Goal: Task Accomplishment & Management: Use online tool/utility

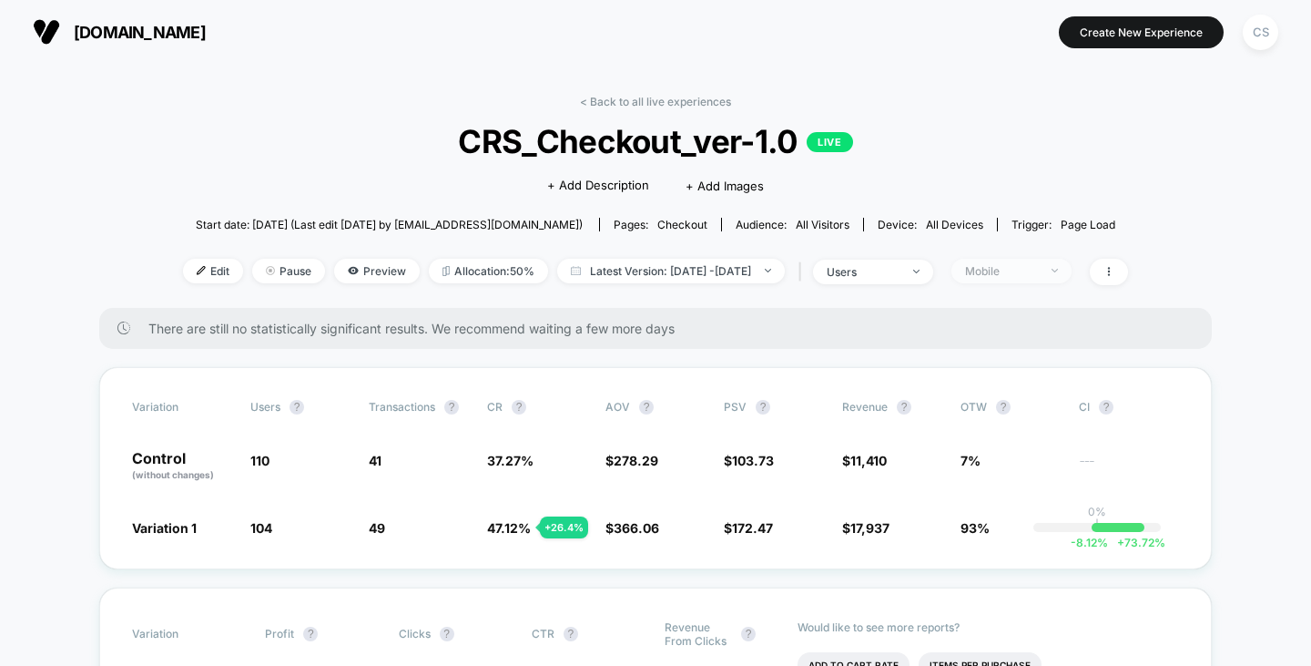
click at [1010, 264] on div "Mobile" at bounding box center [1001, 271] width 73 height 14
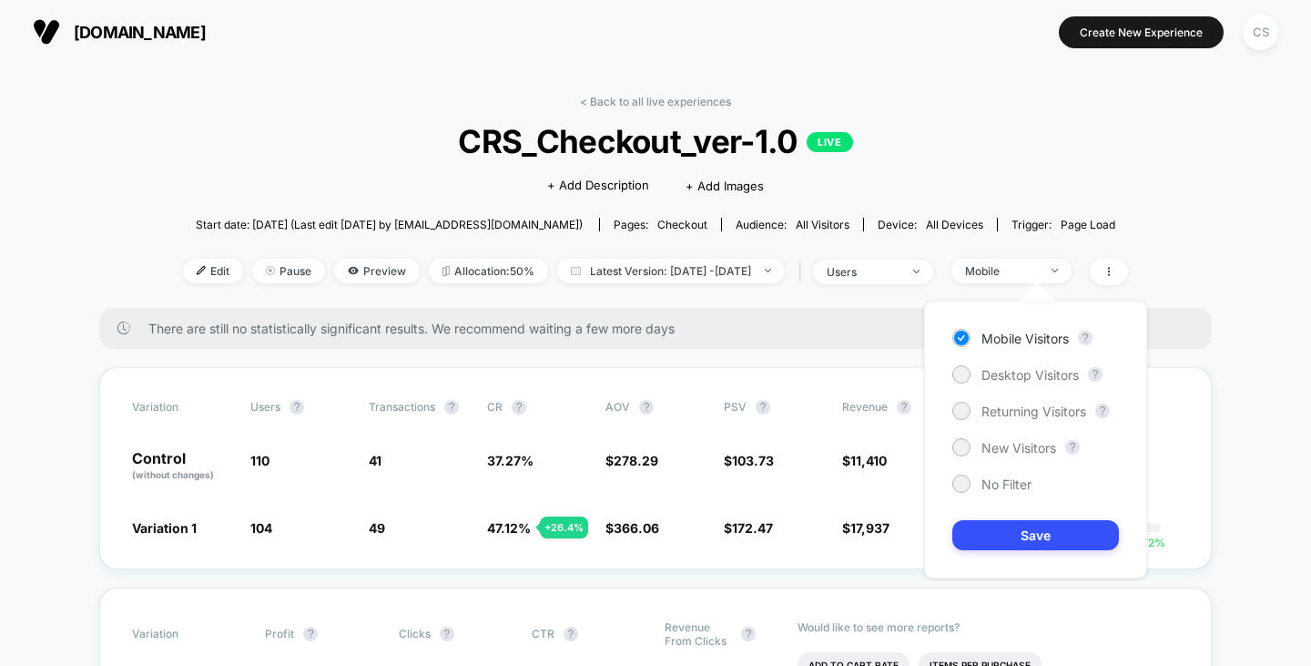
click at [1006, 364] on div "Mobile Visitors ? Desktop Visitors ? Returning Visitors ? New Visitors ? No Fil…" at bounding box center [1035, 440] width 223 height 278
click at [1008, 372] on span "Desktop Visitors" at bounding box center [1030, 374] width 97 height 15
click at [1034, 539] on button "Save" at bounding box center [1036, 535] width 167 height 30
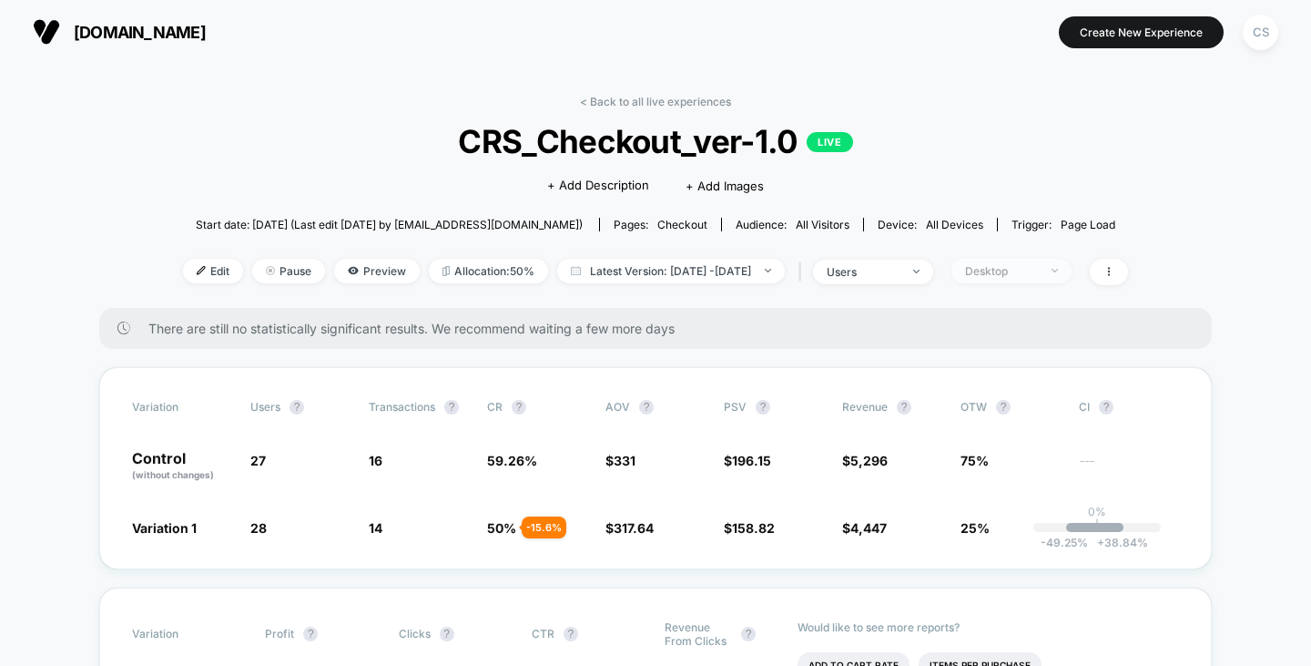
click at [1012, 270] on div "Desktop" at bounding box center [1001, 271] width 73 height 14
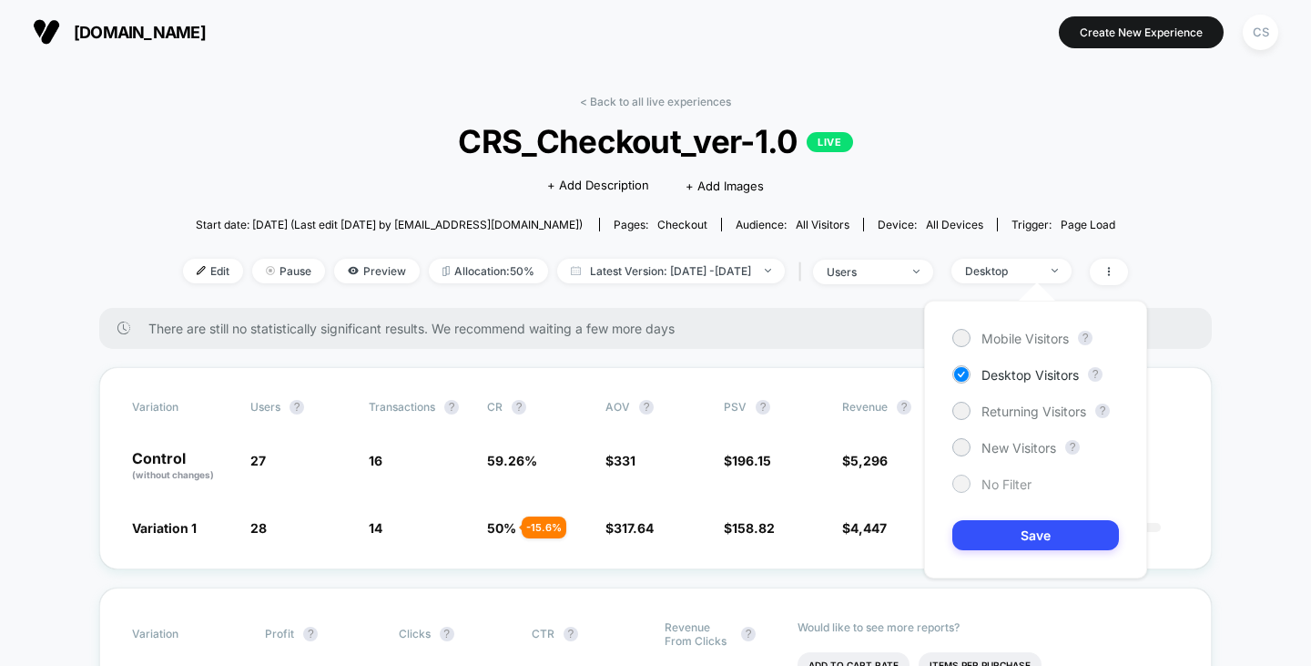
click at [997, 484] on span "No Filter" at bounding box center [1007, 483] width 50 height 15
click at [1008, 534] on button "Save" at bounding box center [1036, 535] width 167 height 30
